Goal: Navigation & Orientation: Find specific page/section

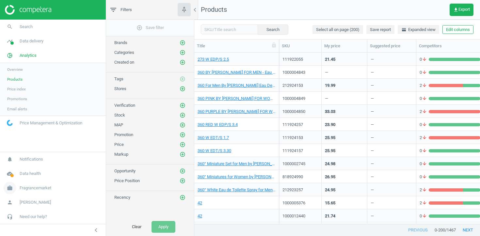
scroll to position [171, 286]
click at [29, 190] on span "Fragrancemarket" at bounding box center [36, 188] width 32 height 6
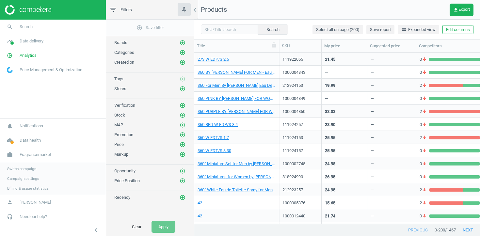
click at [33, 169] on span "Switch campaign" at bounding box center [21, 168] width 29 height 5
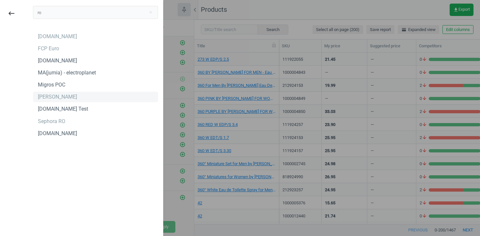
type input "ro"
click at [49, 93] on div "[PERSON_NAME]" at bounding box center [57, 96] width 39 height 7
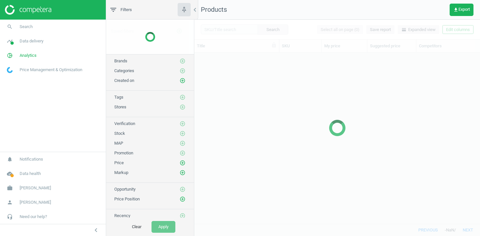
scroll to position [171, 286]
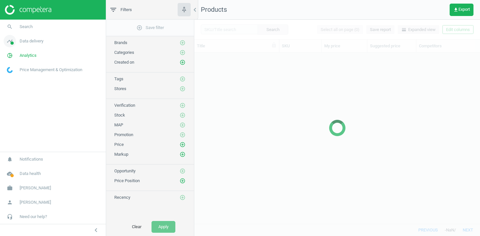
click at [37, 41] on span "Data delivery" at bounding box center [32, 41] width 24 height 6
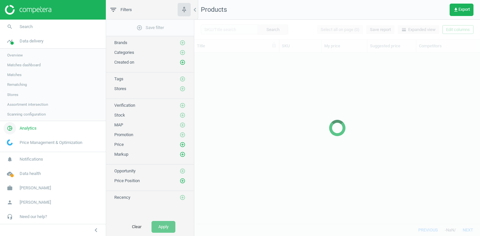
click at [31, 132] on link "pie_chart_outlined Analytics" at bounding box center [53, 128] width 106 height 14
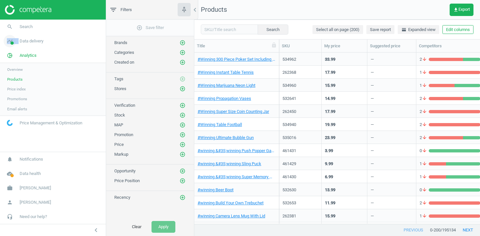
click at [21, 37] on link "timeline Data delivery" at bounding box center [53, 41] width 106 height 14
click at [21, 54] on span "Overview" at bounding box center [15, 55] width 16 height 5
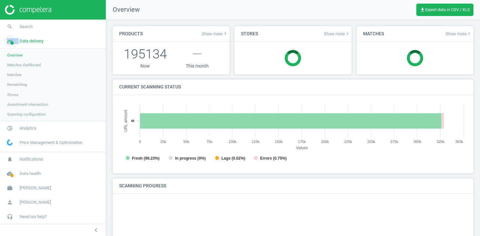
scroll to position [131, 348]
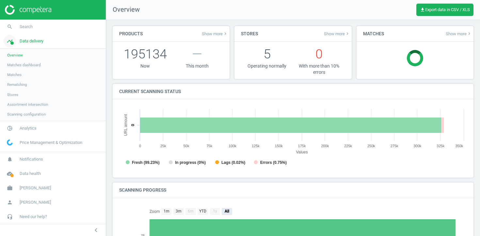
click at [23, 40] on span "Data delivery" at bounding box center [32, 41] width 24 height 6
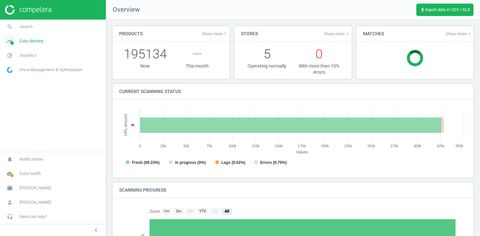
click at [23, 41] on span "Data delivery" at bounding box center [32, 41] width 24 height 6
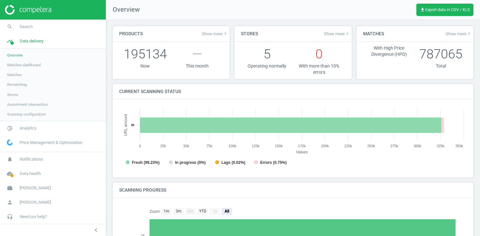
click at [21, 114] on span "Scanning configuration" at bounding box center [26, 114] width 39 height 5
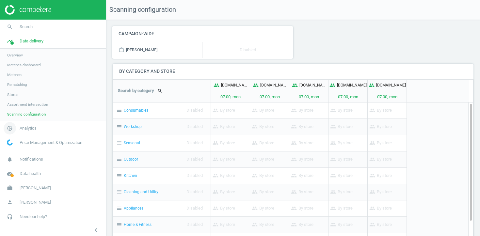
click at [21, 126] on span "Analytics" at bounding box center [28, 128] width 17 height 6
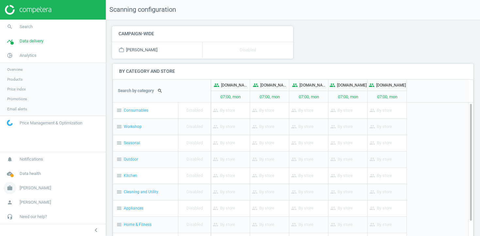
click at [40, 190] on span "[PERSON_NAME]" at bounding box center [35, 188] width 31 height 6
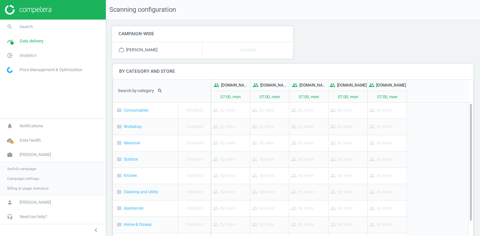
click at [28, 179] on span "Campaign settings" at bounding box center [23, 178] width 32 height 5
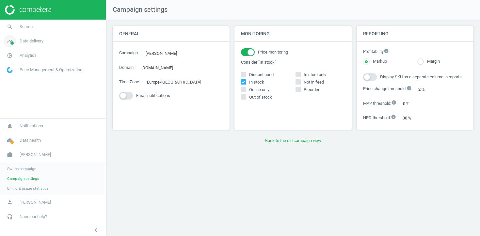
click at [25, 42] on span "Data delivery" at bounding box center [32, 41] width 24 height 6
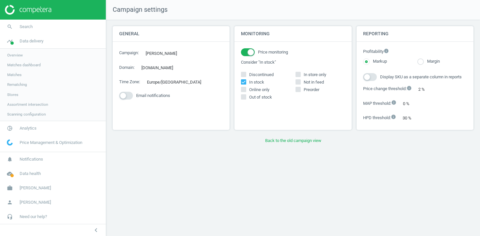
click at [26, 60] on link "Matches dashboard" at bounding box center [53, 65] width 106 height 10
